Goal: Find specific page/section: Find specific page/section

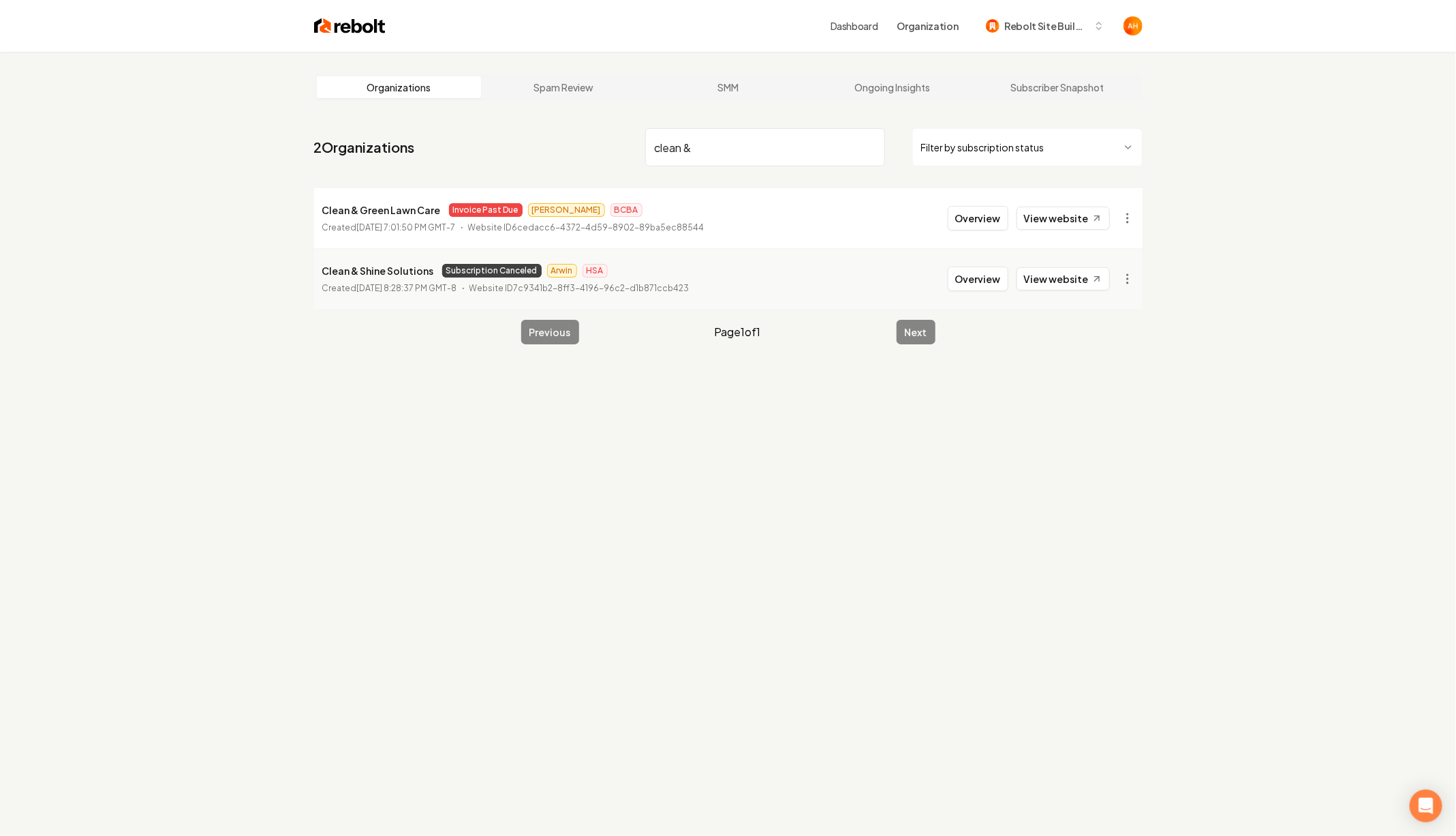
type input "b"
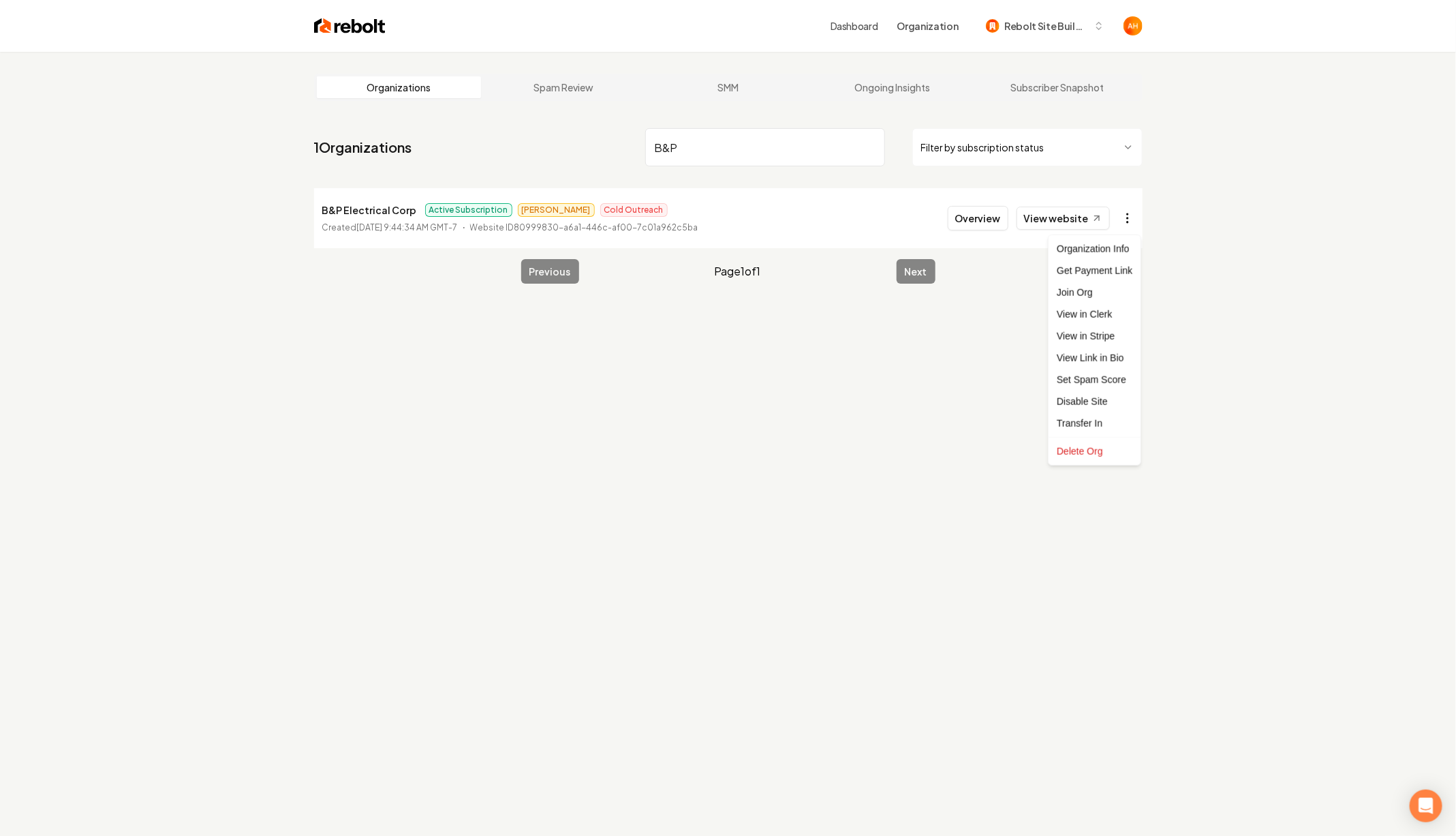
click at [1122, 218] on html "Dashboard Organization Rebolt Site Builder Organizations Spam Review SMM Ongoin…" at bounding box center [728, 418] width 1456 height 836
click at [1093, 331] on link "View in Stripe" at bounding box center [1095, 336] width 87 height 22
click at [386, 204] on p "B&P Electrical Corp" at bounding box center [369, 209] width 95 height 17
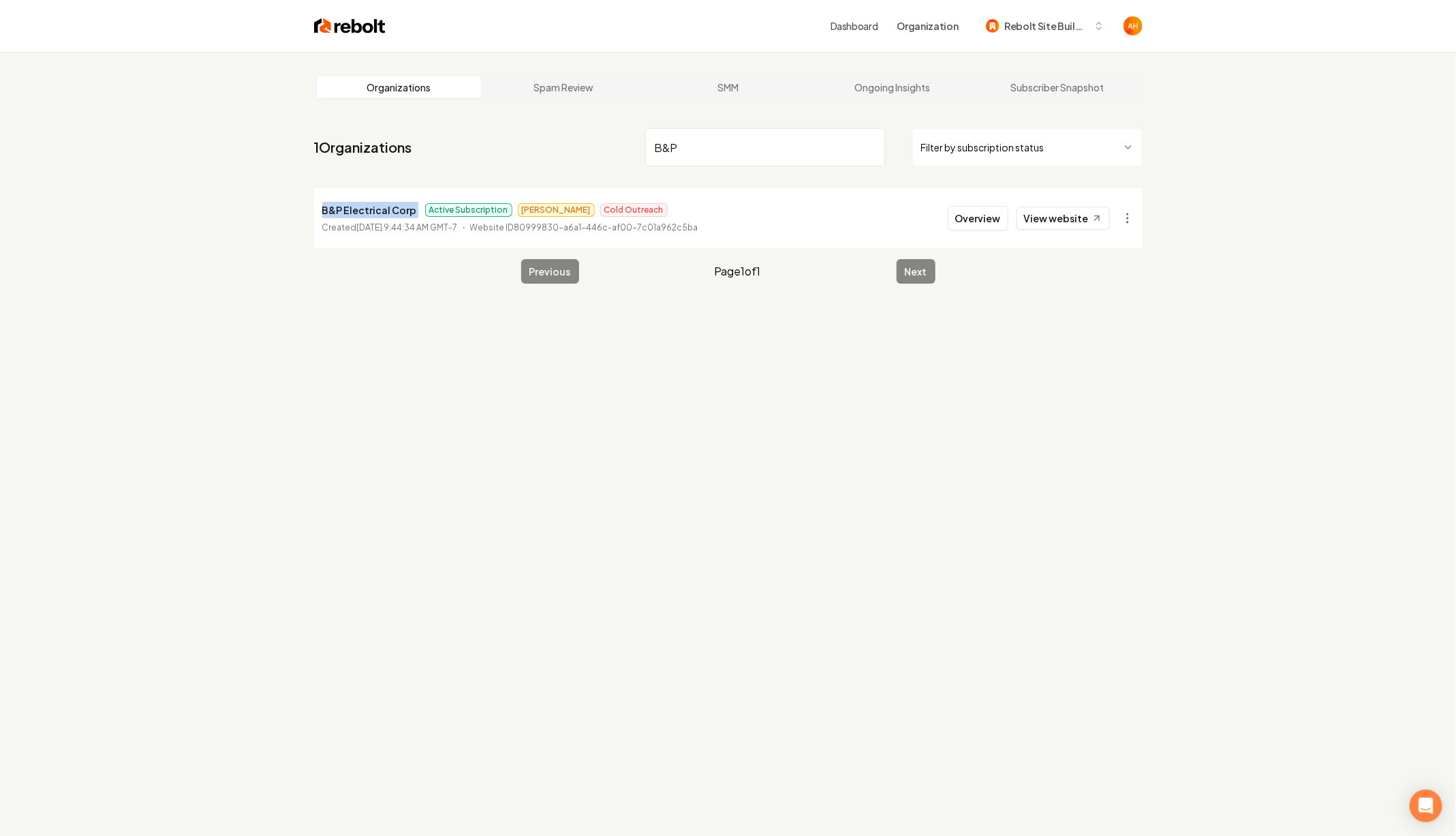
copy p "B&P Electrical Corp"
click at [679, 133] on input "B&P" at bounding box center [765, 147] width 240 height 39
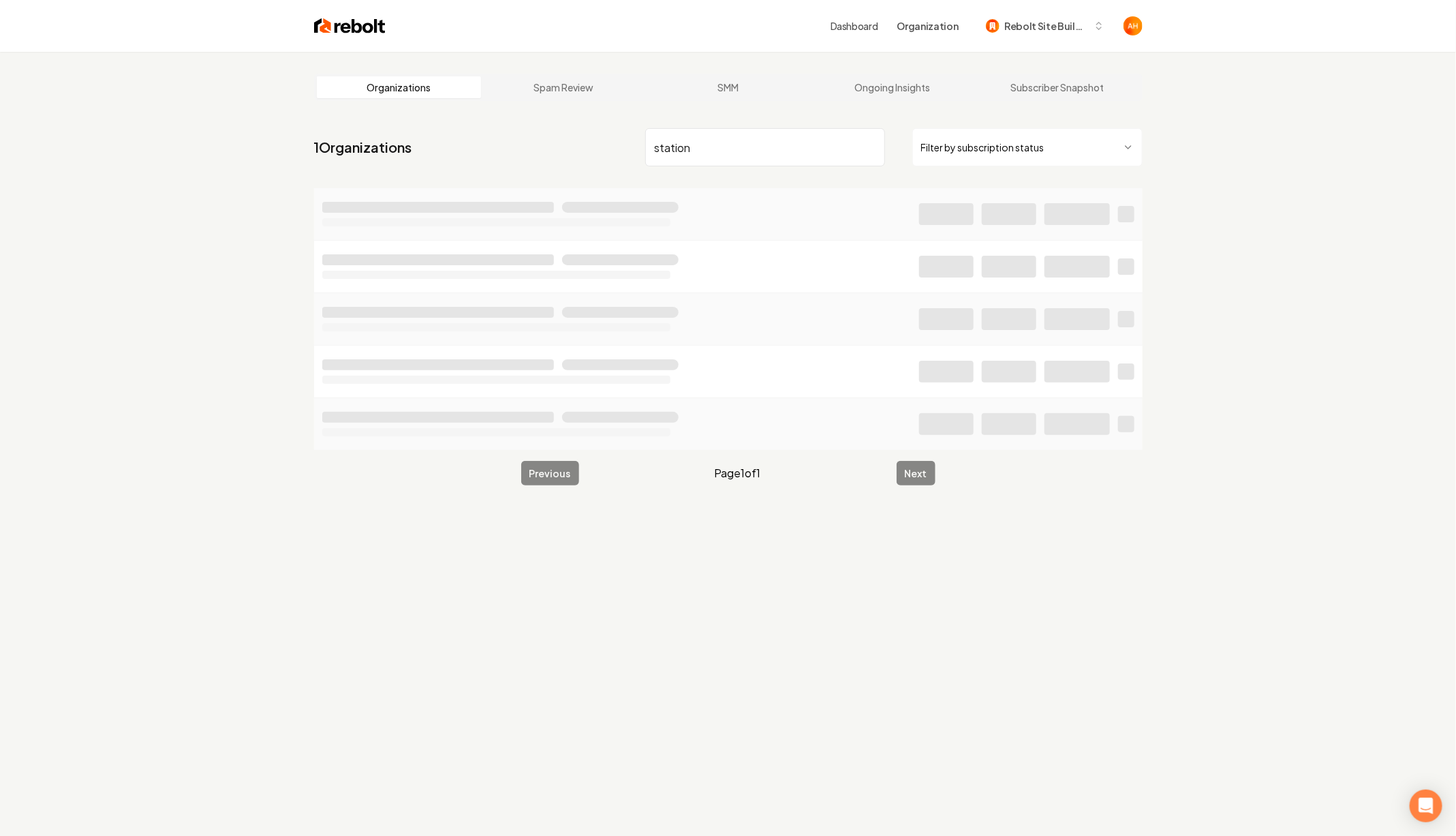
type input "station"
